Goal: Navigation & Orientation: Find specific page/section

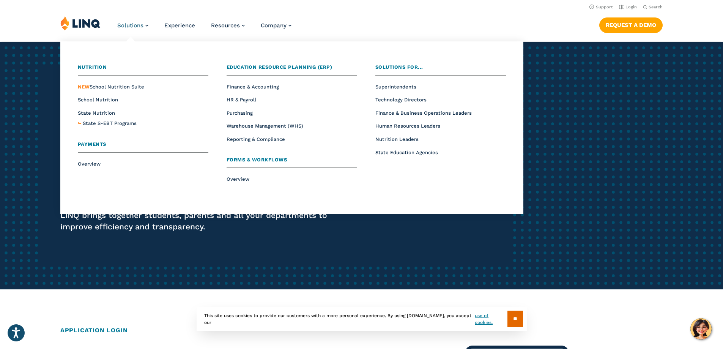
click at [91, 145] on span "Payments" at bounding box center [92, 144] width 28 height 6
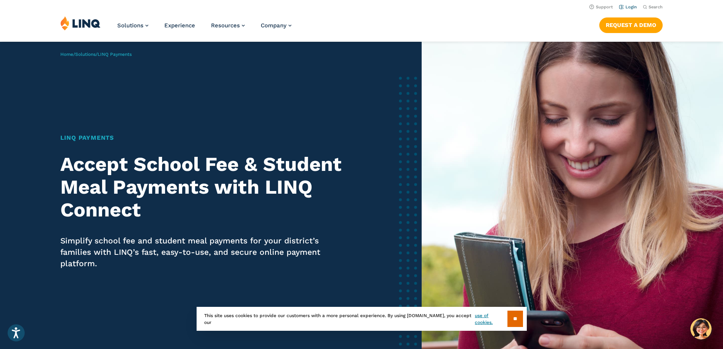
click at [624, 5] on link "Login" at bounding box center [628, 7] width 18 height 5
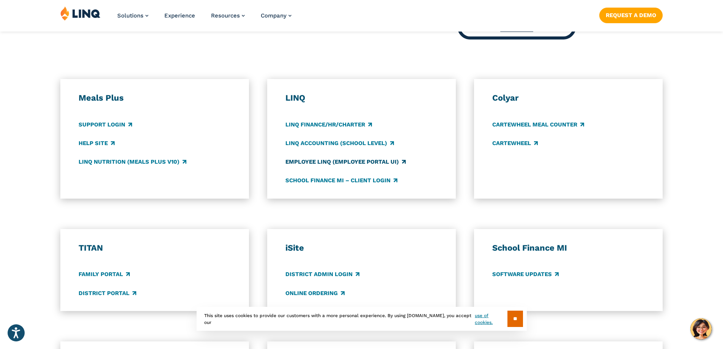
scroll to position [379, 0]
click at [309, 179] on link "School Finance MI – Client Login" at bounding box center [341, 180] width 112 height 8
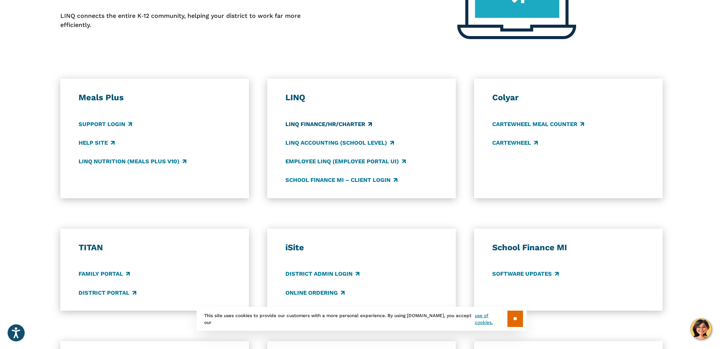
click at [291, 125] on link "LINQ Finance/HR/Charter" at bounding box center [328, 124] width 87 height 8
click at [315, 142] on link "LINQ Accounting (school level)" at bounding box center [339, 143] width 109 height 8
click at [300, 159] on link "Employee LINQ (Employee Portal UI)" at bounding box center [345, 161] width 120 height 8
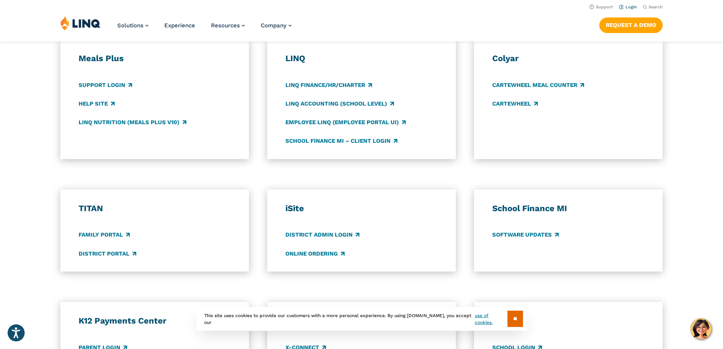
scroll to position [418, 0]
